Goal: Book appointment/travel/reservation

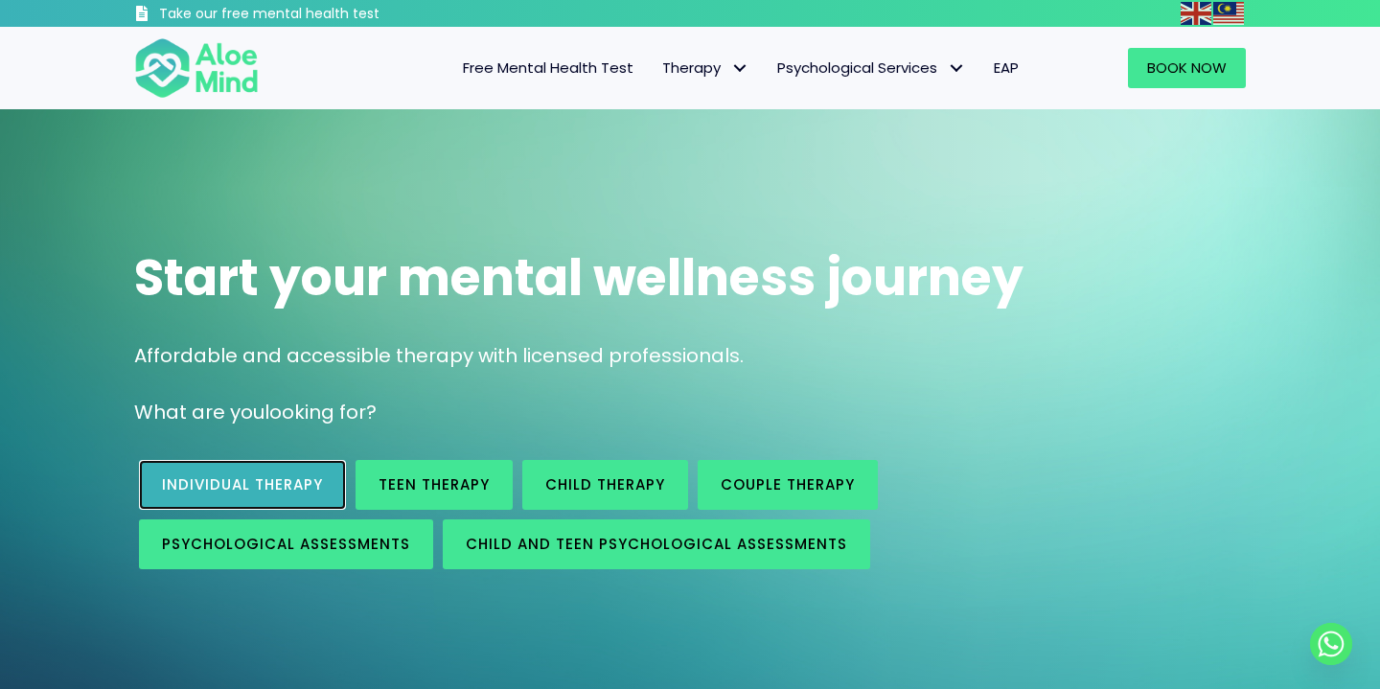
click at [216, 486] on span "Individual therapy" at bounding box center [242, 484] width 161 height 20
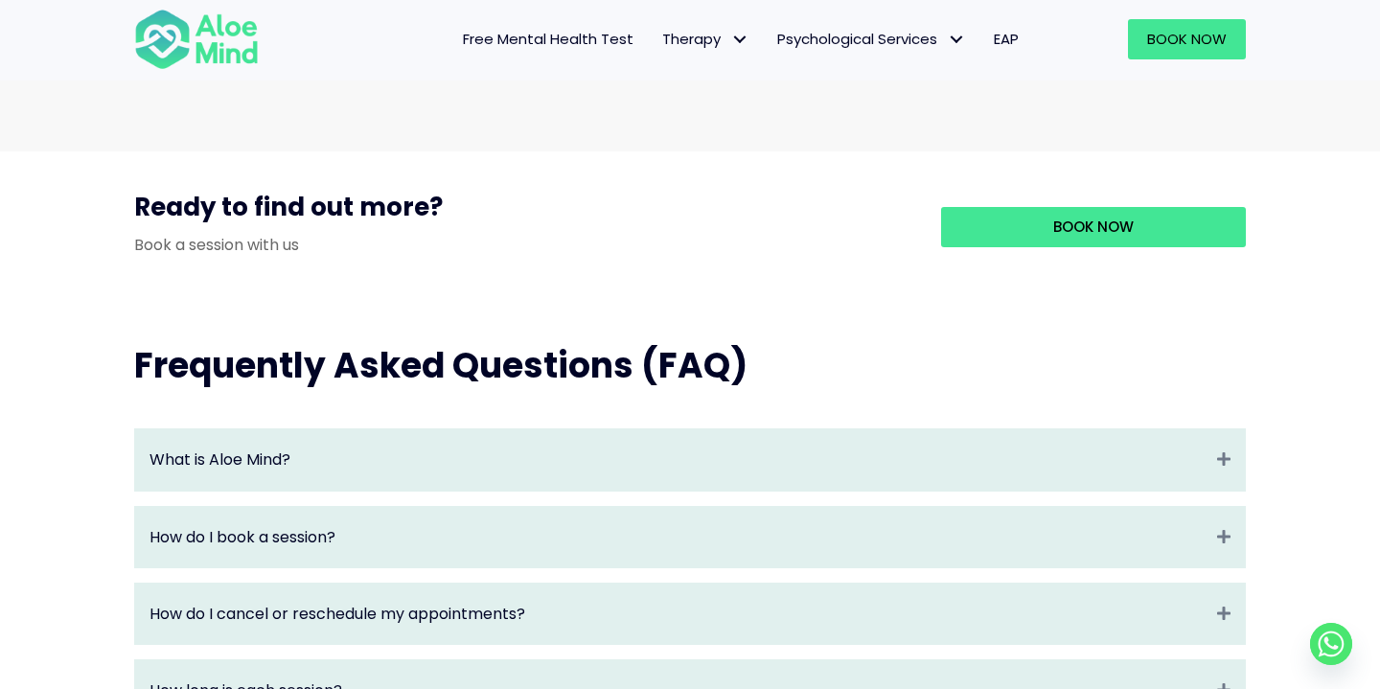
scroll to position [1771, 0]
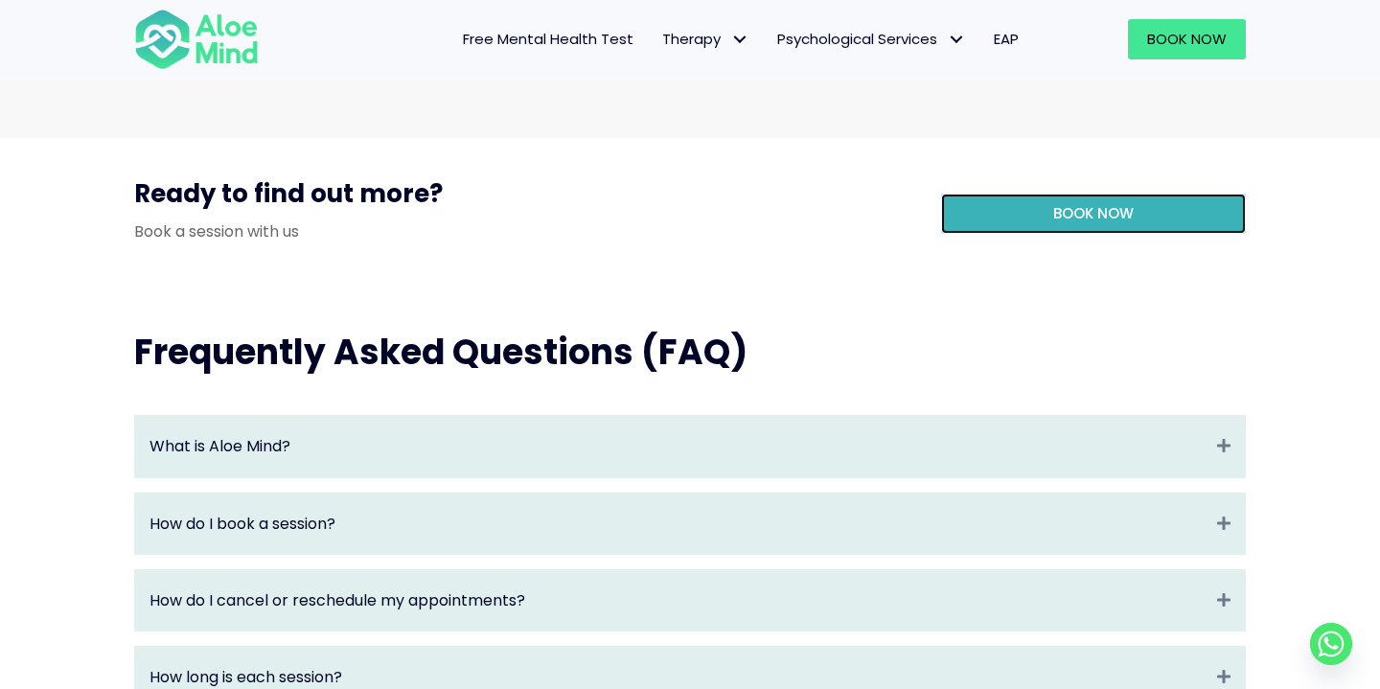
click at [1081, 223] on span "Book Now" at bounding box center [1093, 213] width 80 height 20
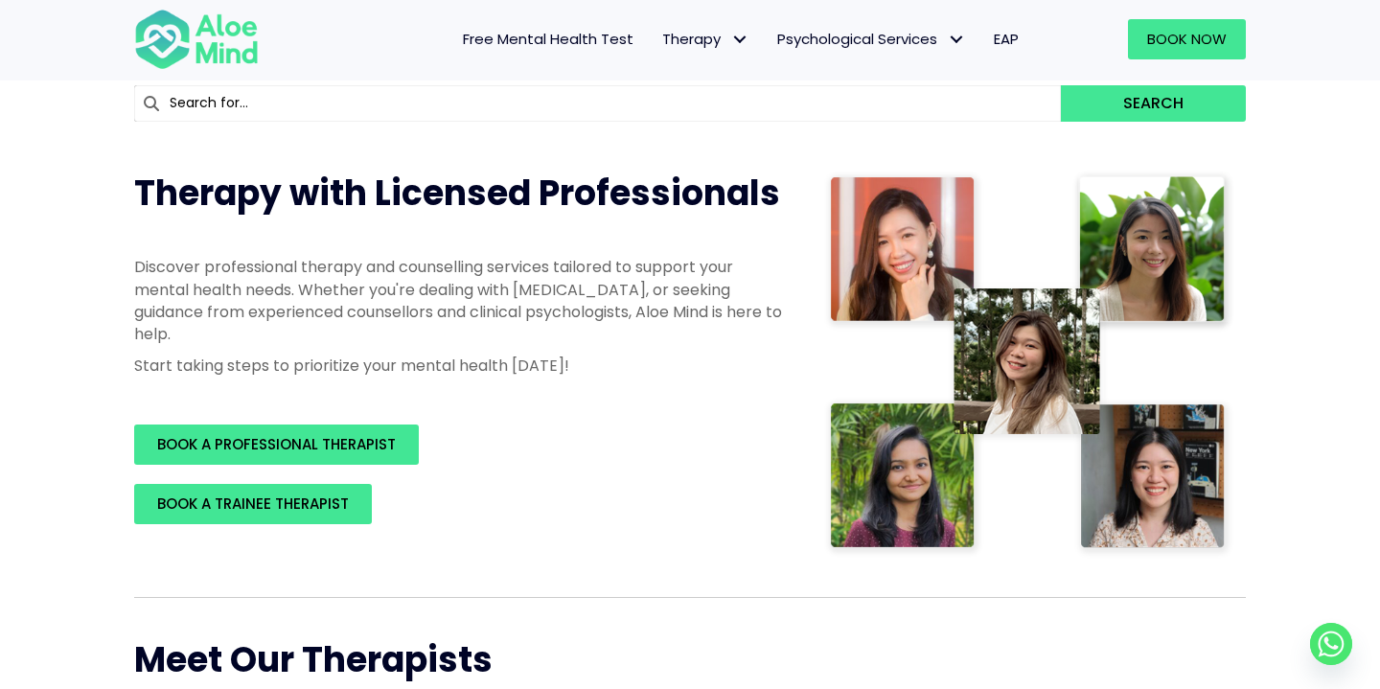
scroll to position [196, 0]
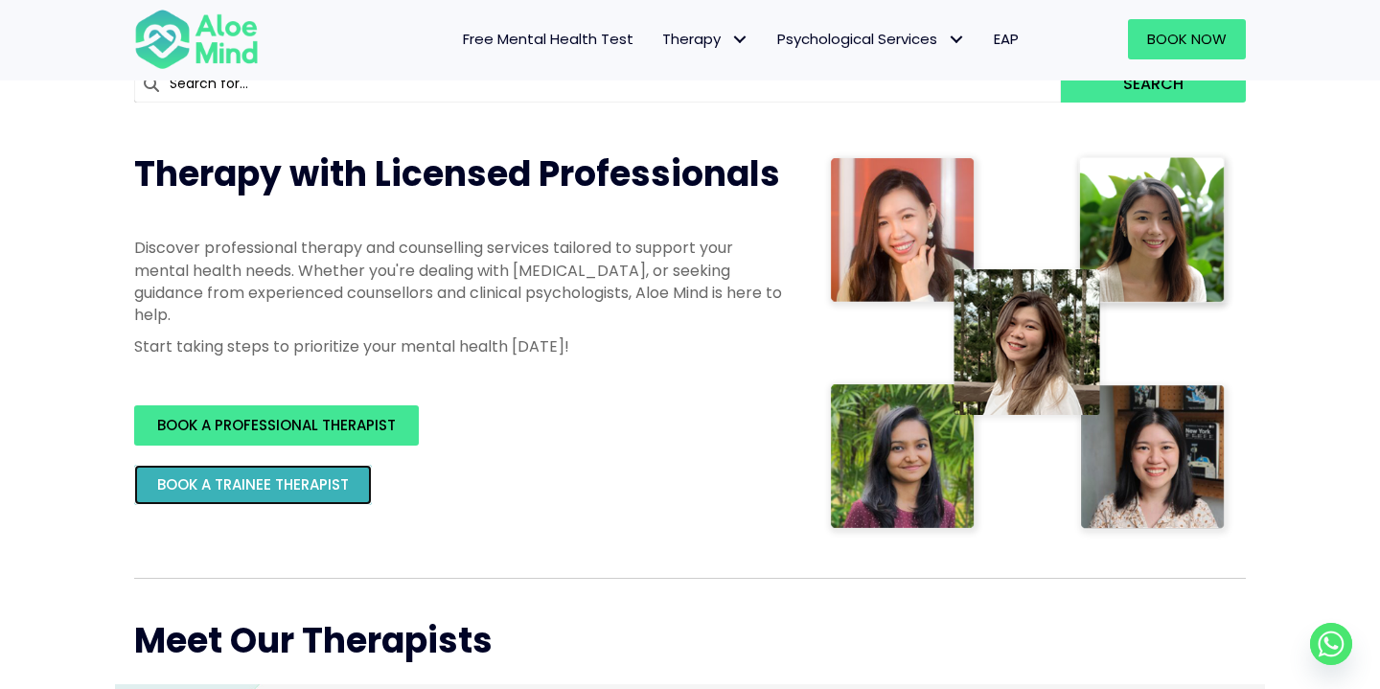
click at [319, 488] on span "BOOK A TRAINEE THERAPIST" at bounding box center [253, 484] width 192 height 20
